Goal: Ask a question

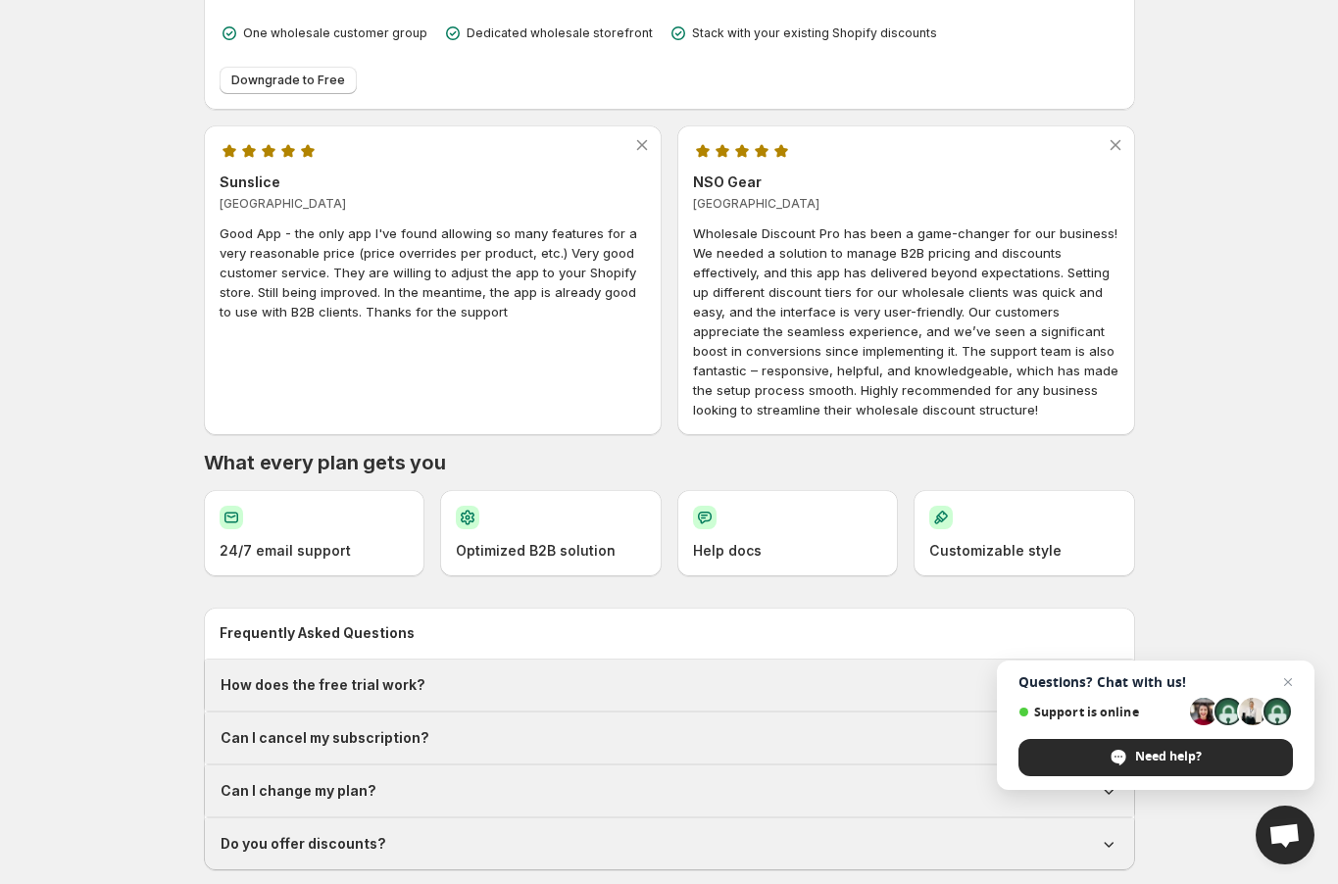
scroll to position [730, 0]
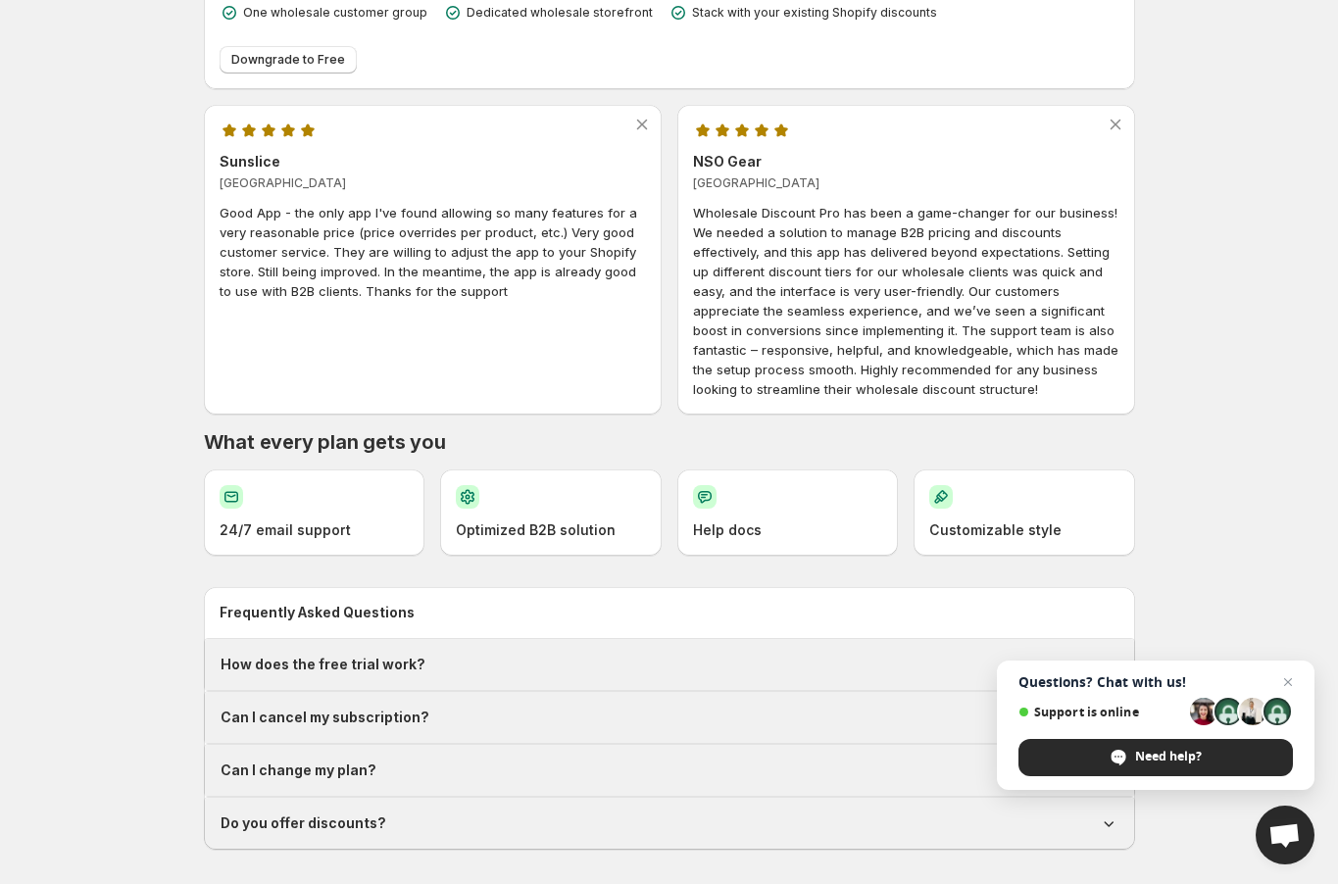
click at [825, 655] on div "How does the free trial work?" at bounding box center [670, 665] width 898 height 20
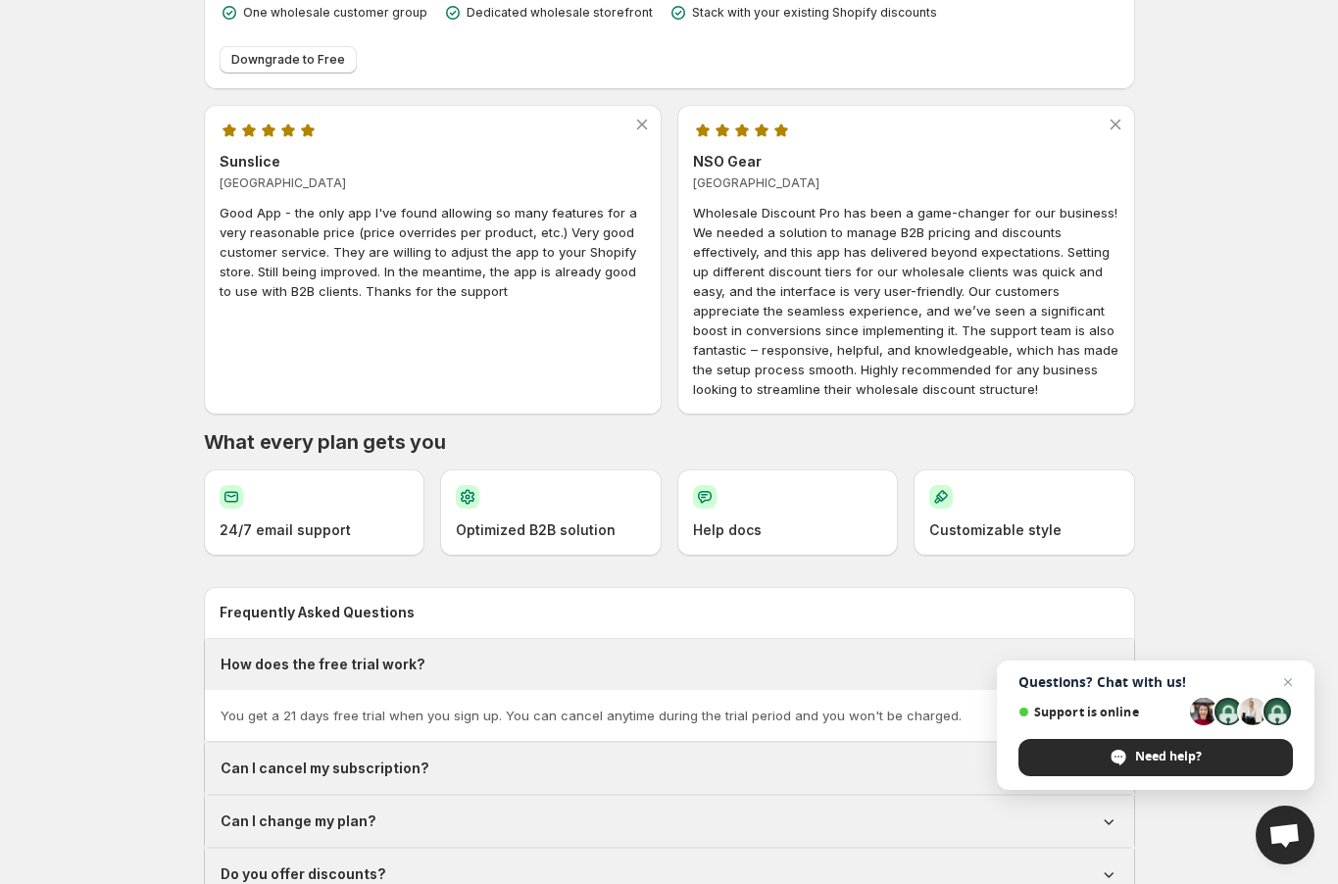
click at [378, 819] on div "Can I change my plan?" at bounding box center [670, 822] width 898 height 20
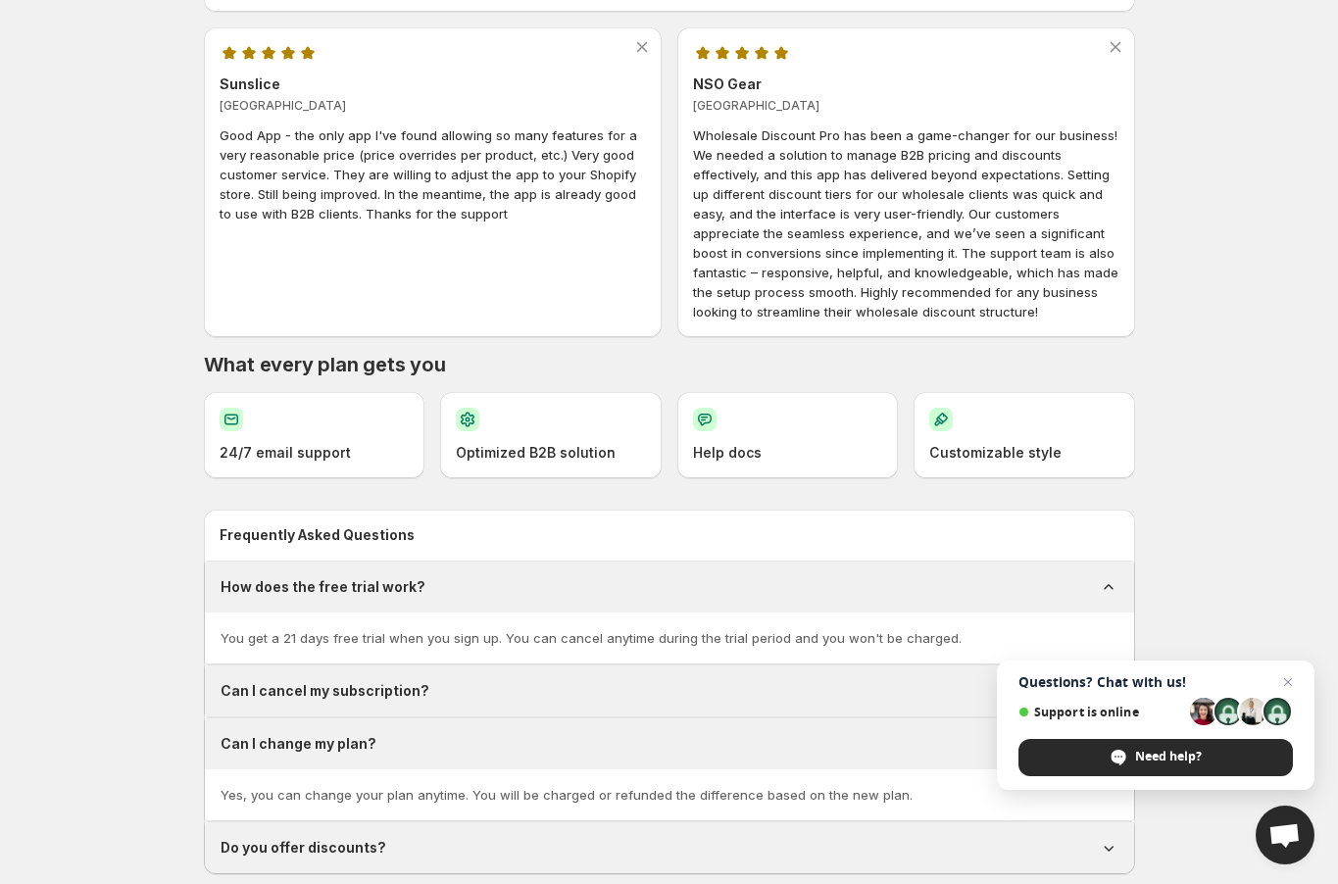
scroll to position [832, 0]
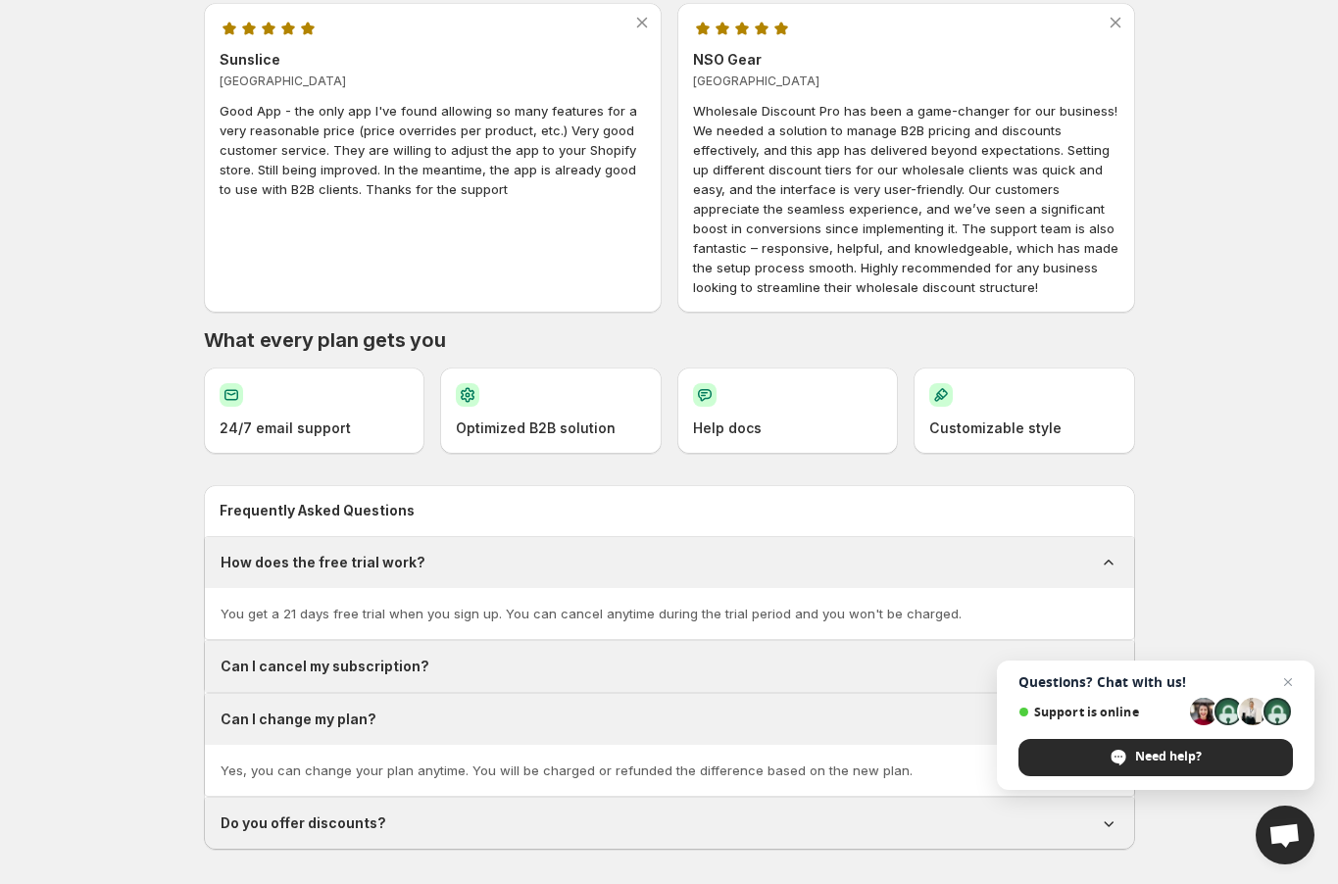
click at [654, 663] on div "Can I cancel my subscription?" at bounding box center [670, 667] width 898 height 20
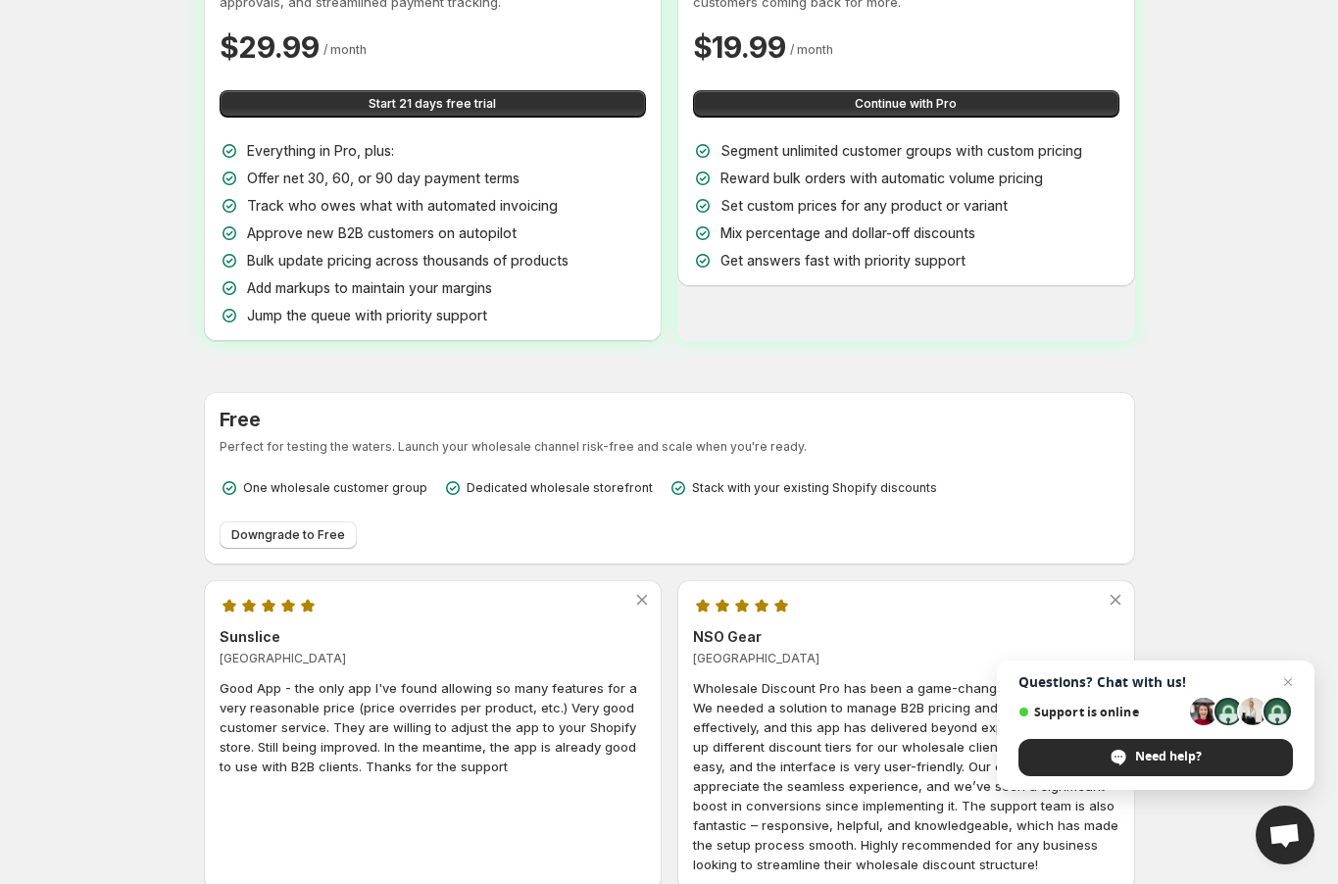
scroll to position [235, 0]
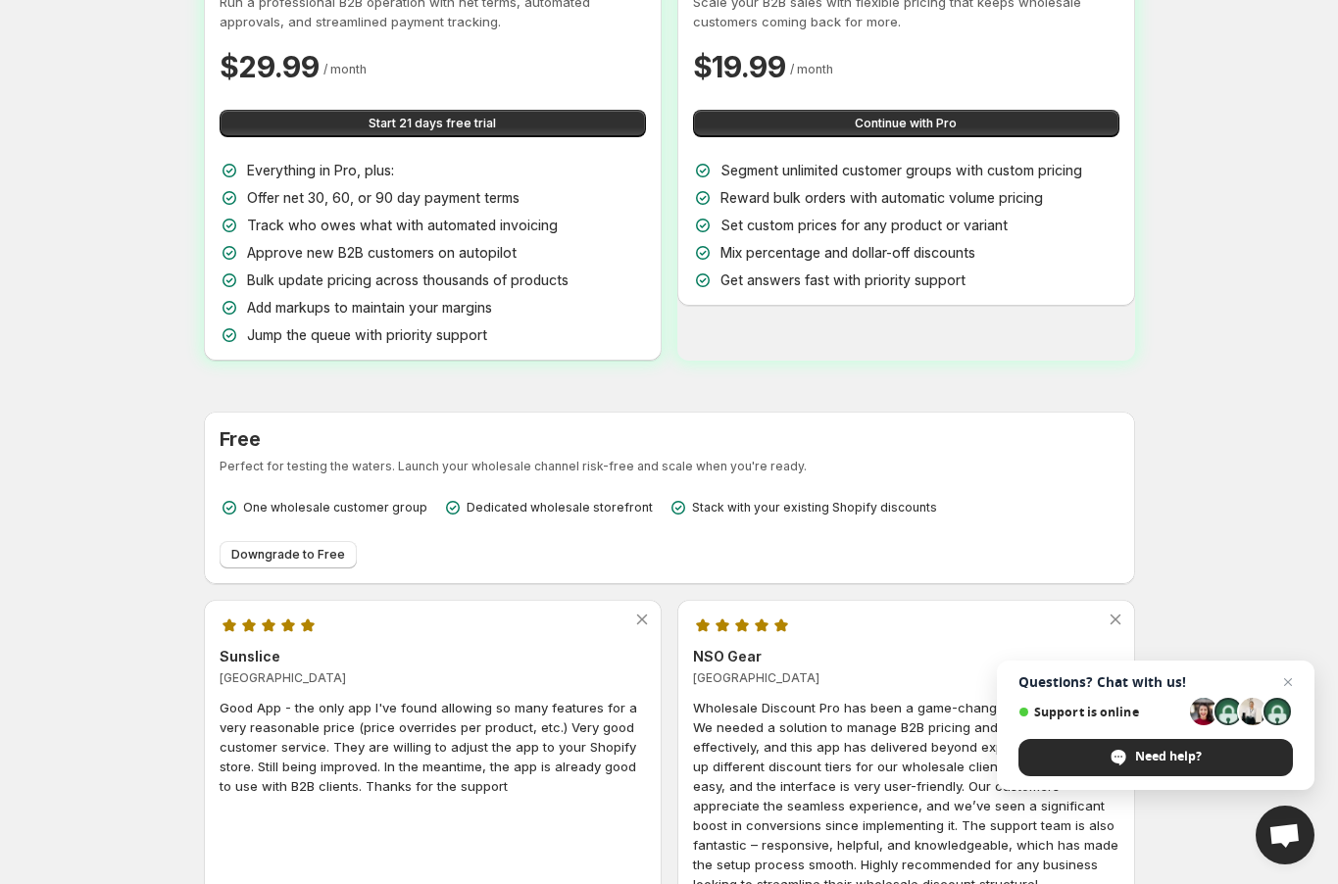
click at [1284, 822] on span "Open chat" at bounding box center [1285, 835] width 59 height 59
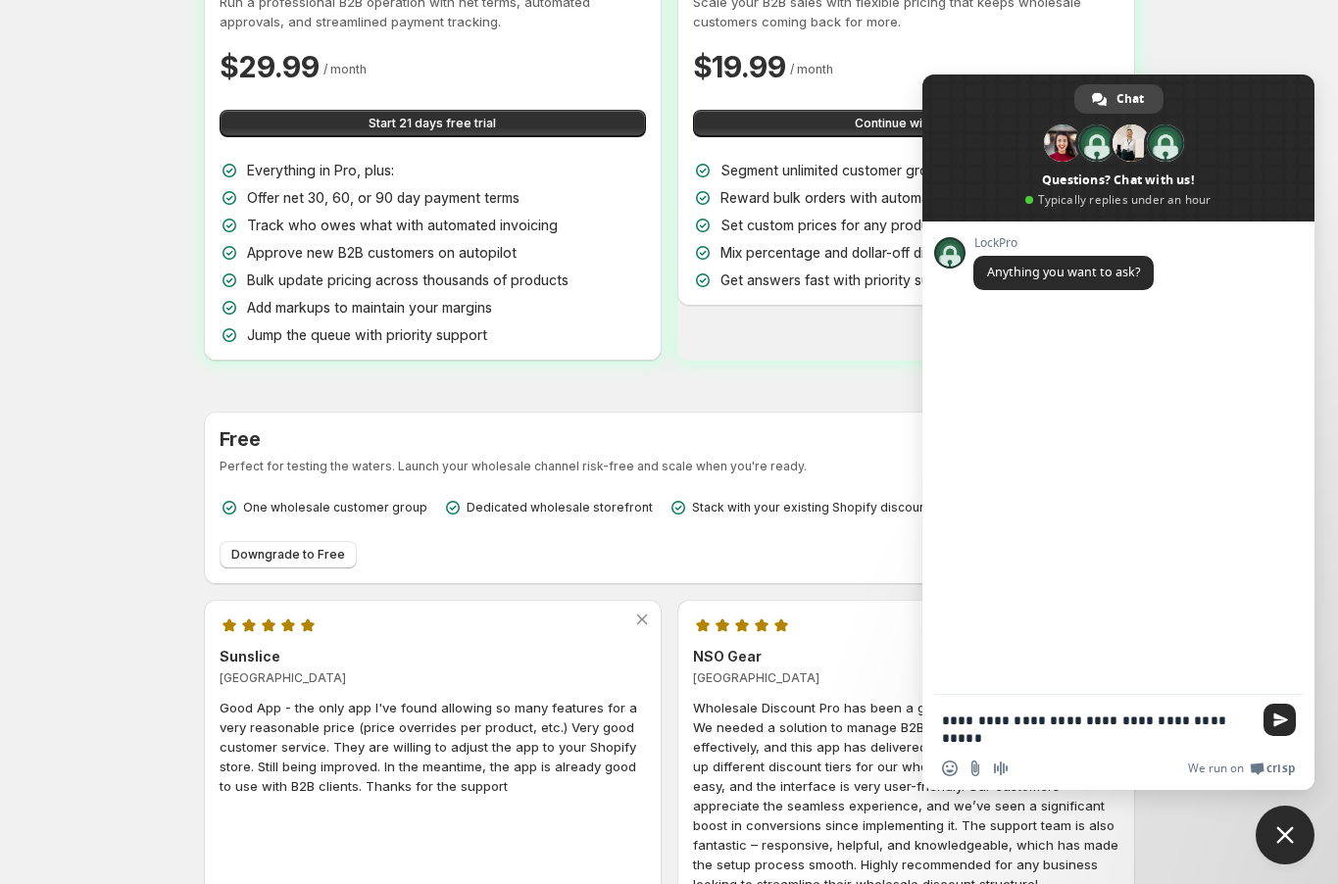
type textarea "**********"
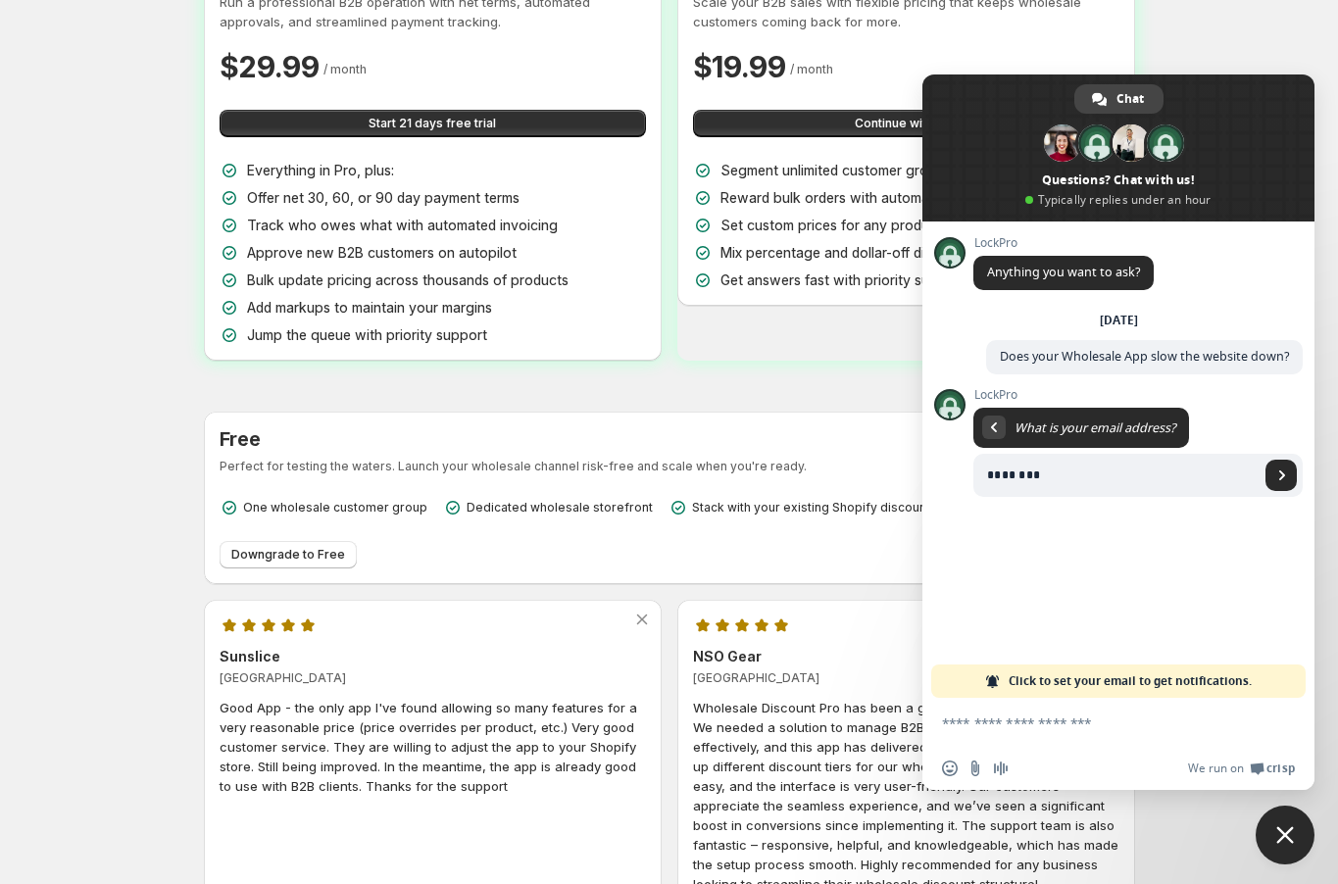
type input "**********"
click at [1283, 476] on span "Send" at bounding box center [1282, 476] width 10 height 10
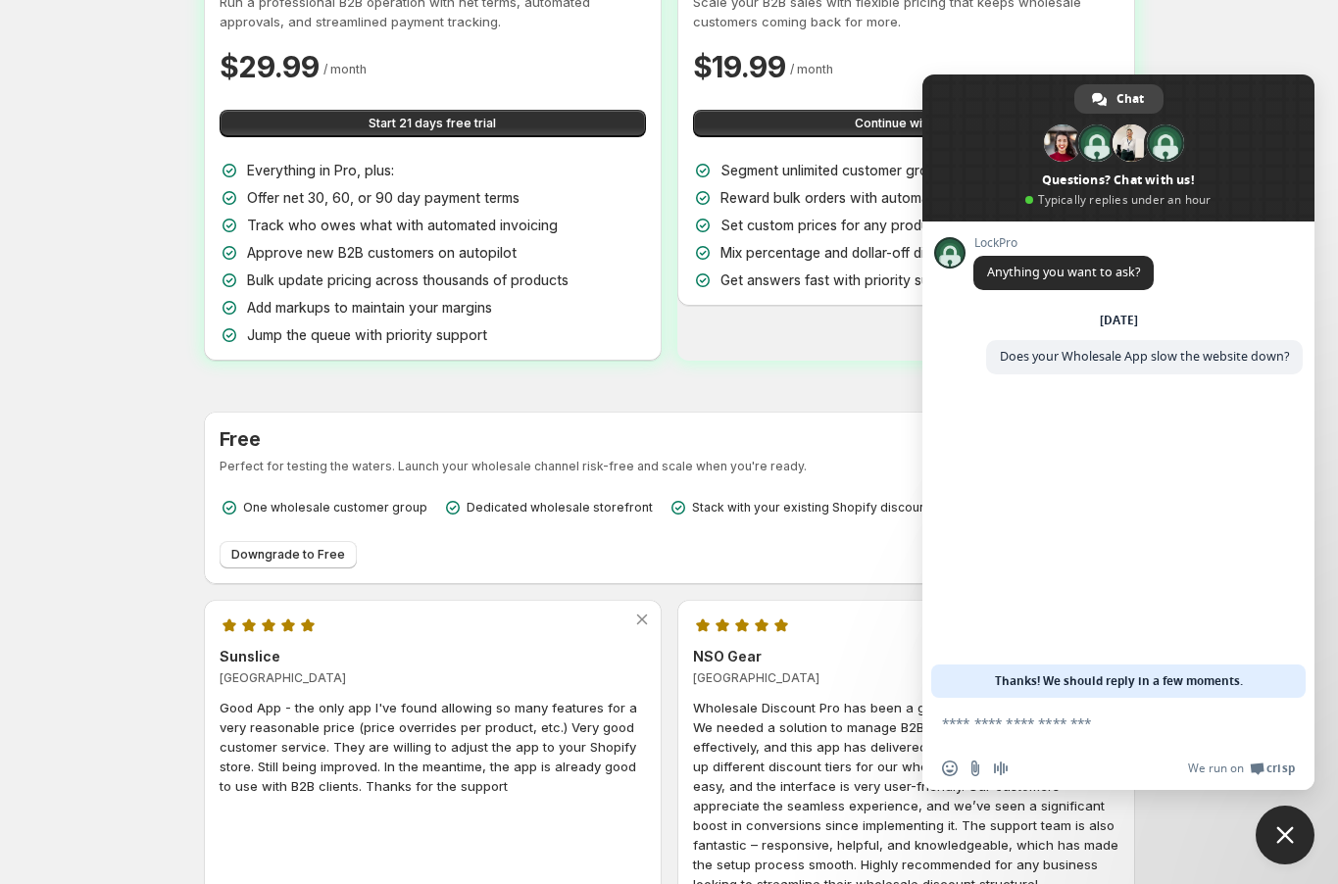
click at [1289, 820] on span "Close chat" at bounding box center [1285, 835] width 59 height 59
